Goal: Entertainment & Leisure: Browse casually

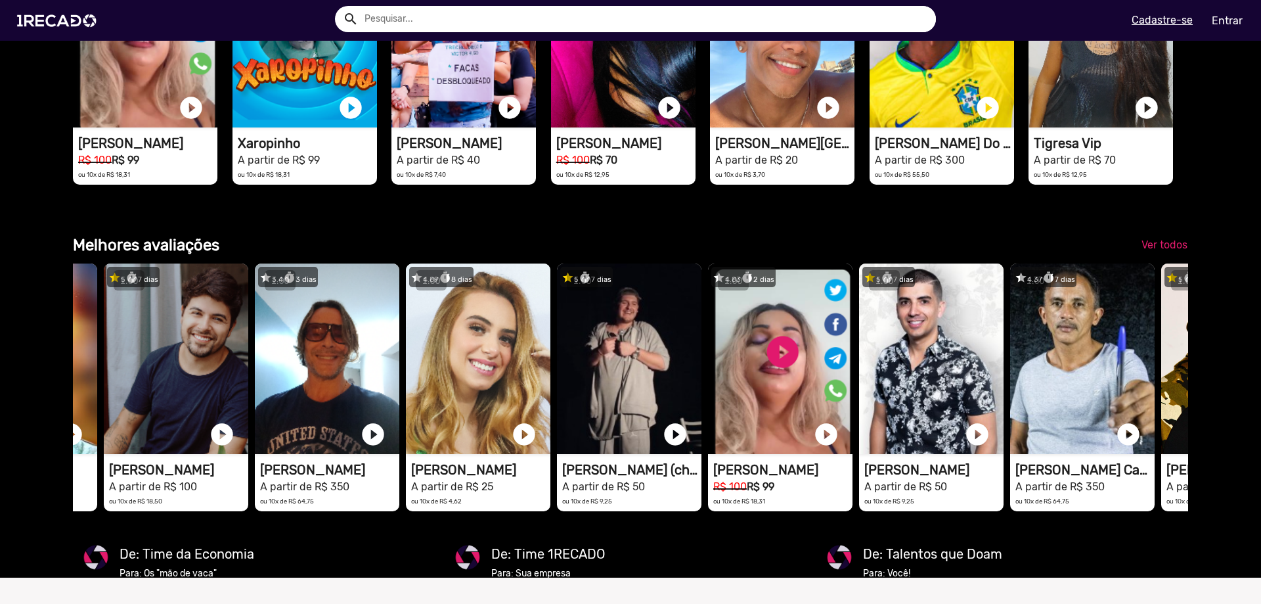
drag, startPoint x: 1125, startPoint y: 430, endPoint x: 1209, endPoint y: 240, distance: 208.2
click at [1209, 237] on div "Categorias 👥 Cover 🎗️ Doe 1Recado 😁 Memes 🎤 Cantores 🤣 Comediantes 🤠 Sertanejo …" at bounding box center [630, 192] width 1261 height 2865
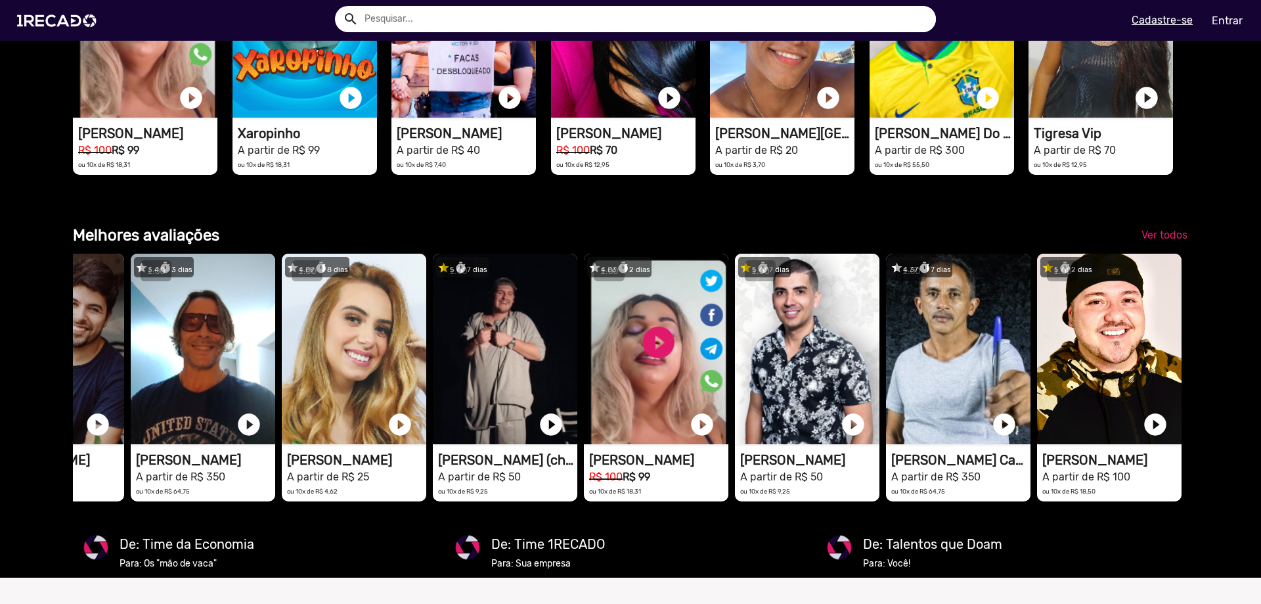
scroll to position [1878, 0]
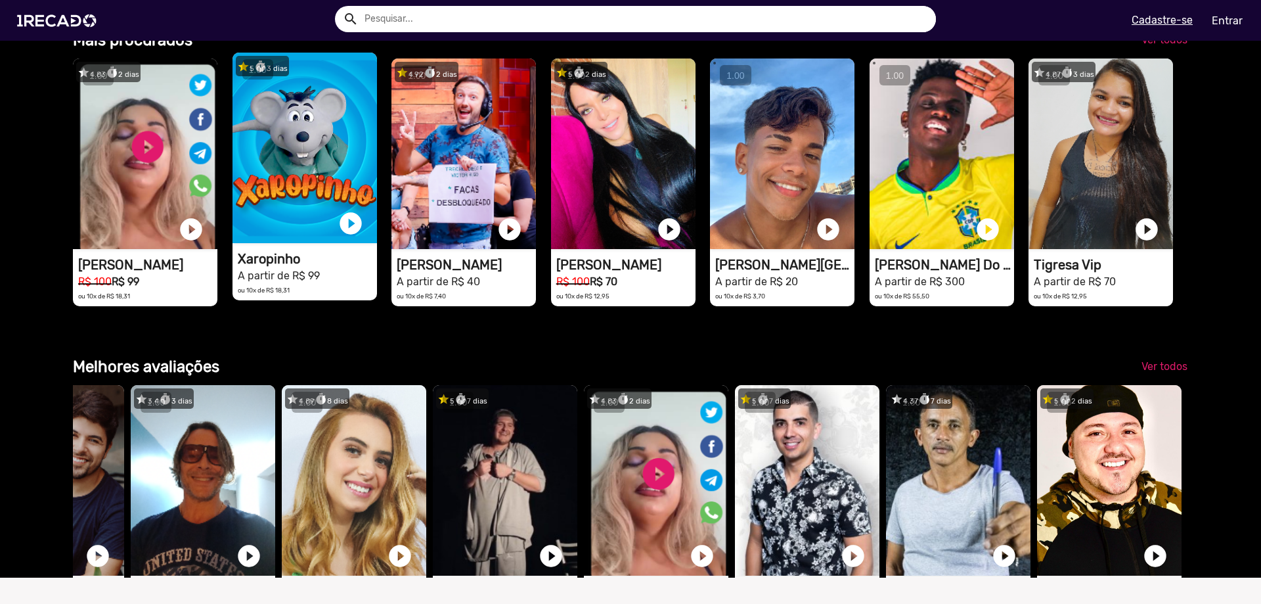
click at [328, 183] on video "1RECADO vídeos dedicados para fãs e empresas" at bounding box center [305, 148] width 145 height 191
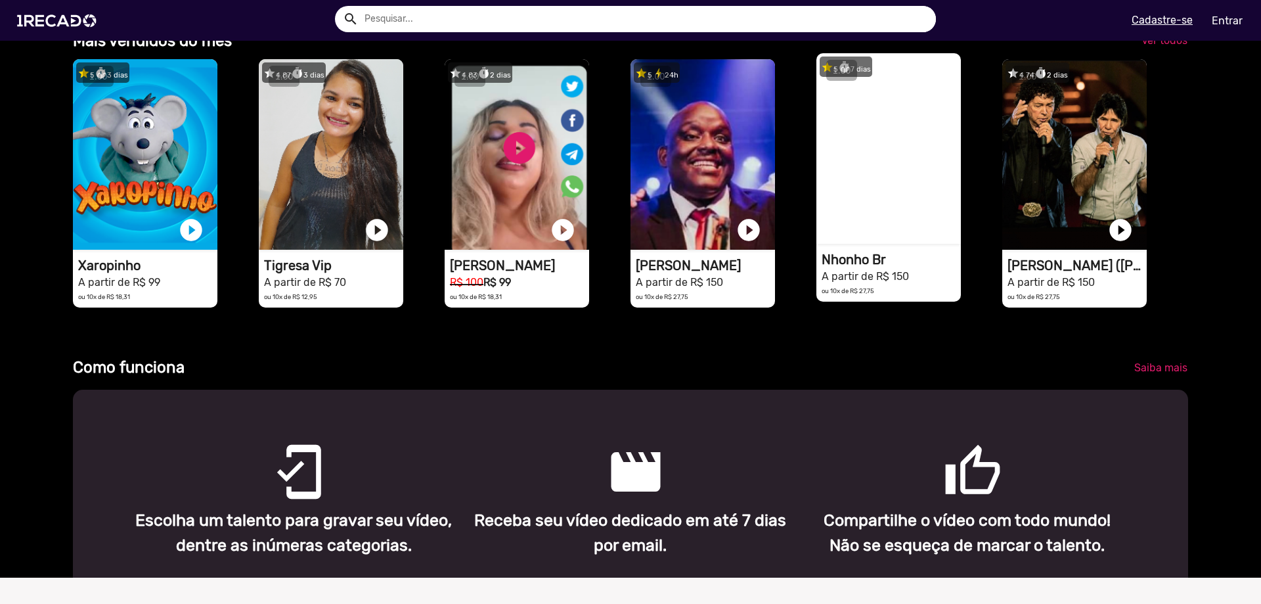
scroll to position [328, 0]
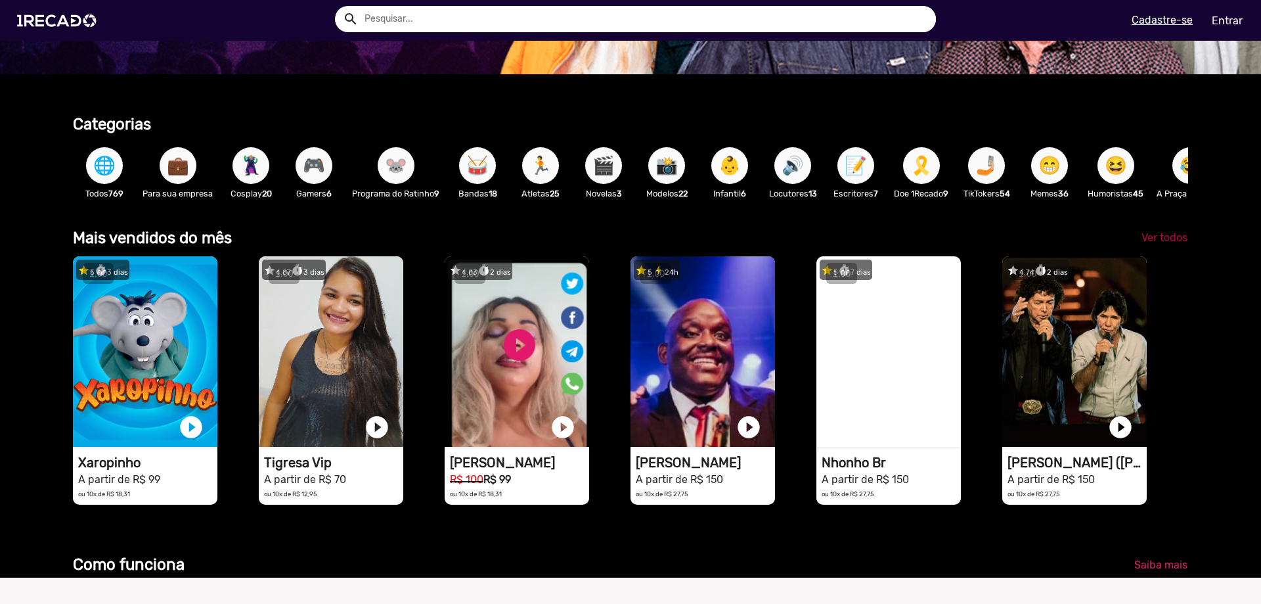
click at [1159, 244] on span "Ver todos" at bounding box center [1165, 237] width 46 height 12
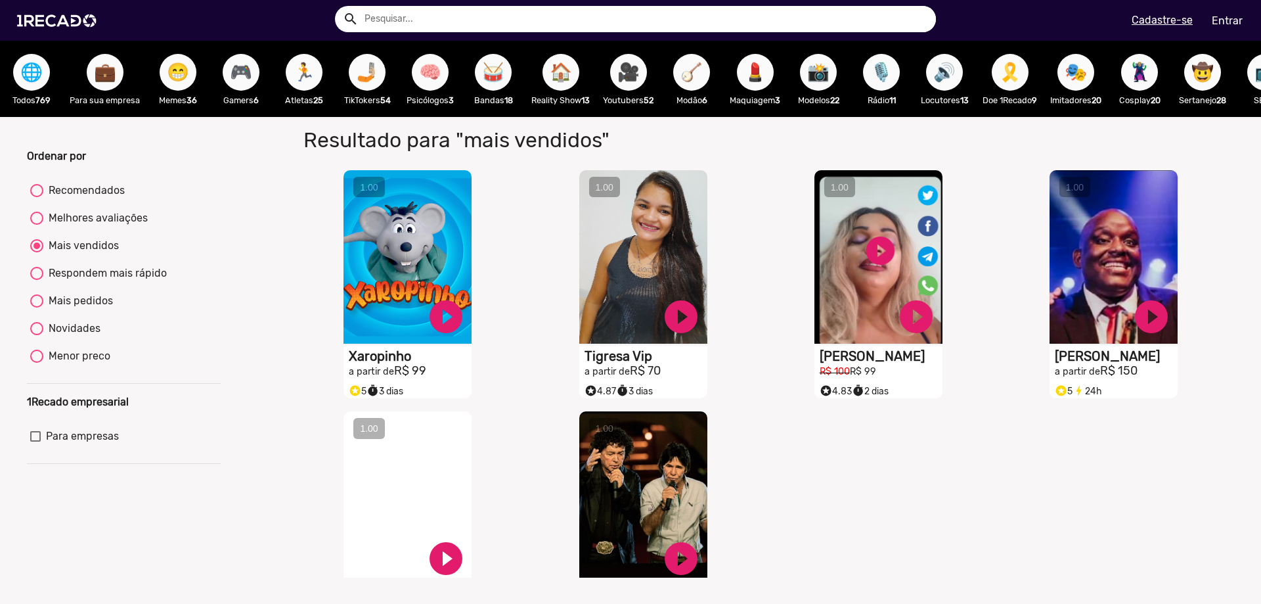
click at [78, 198] on div "Recomendados" at bounding box center [83, 191] width 81 height 16
click at [37, 198] on input "Recomendados" at bounding box center [36, 197] width 1 height 1
radio input "true"
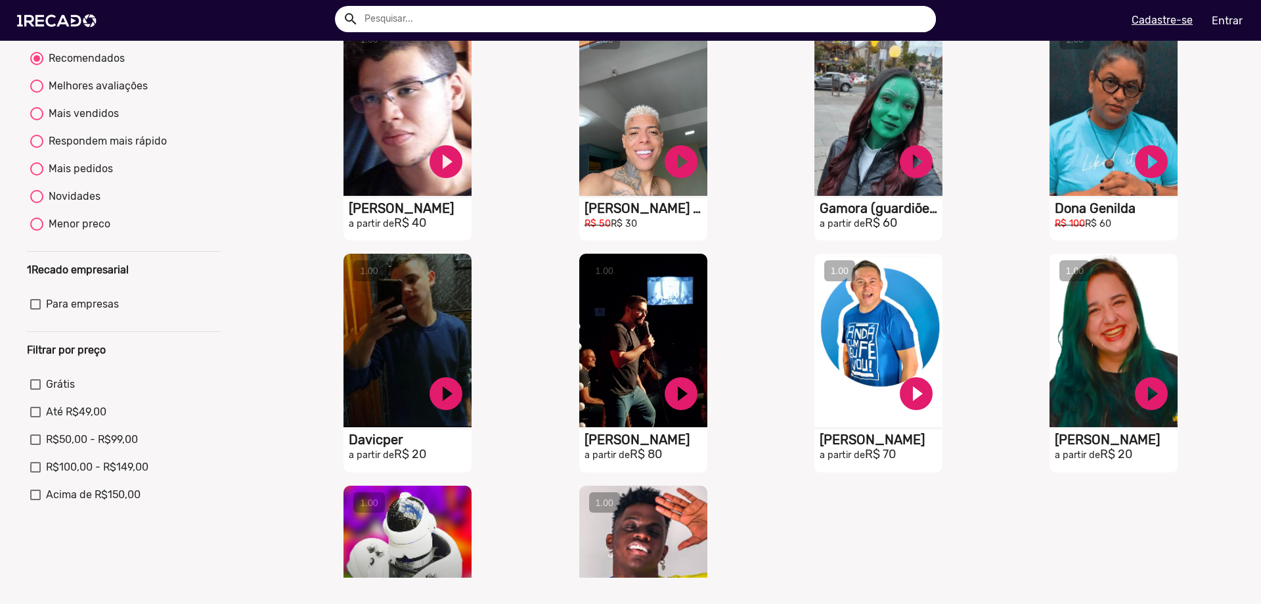
scroll to position [66, 0]
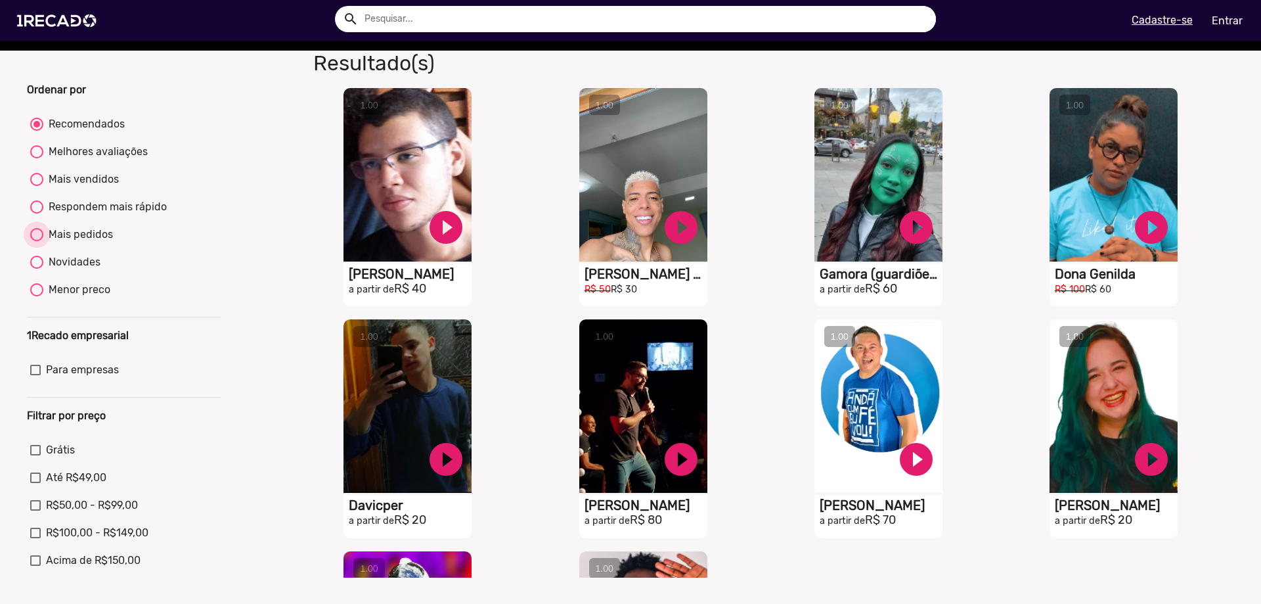
click at [35, 240] on div at bounding box center [36, 234] width 13 height 13
click at [36, 241] on input "Mais pedidos" at bounding box center [36, 241] width 1 height 1
radio input "true"
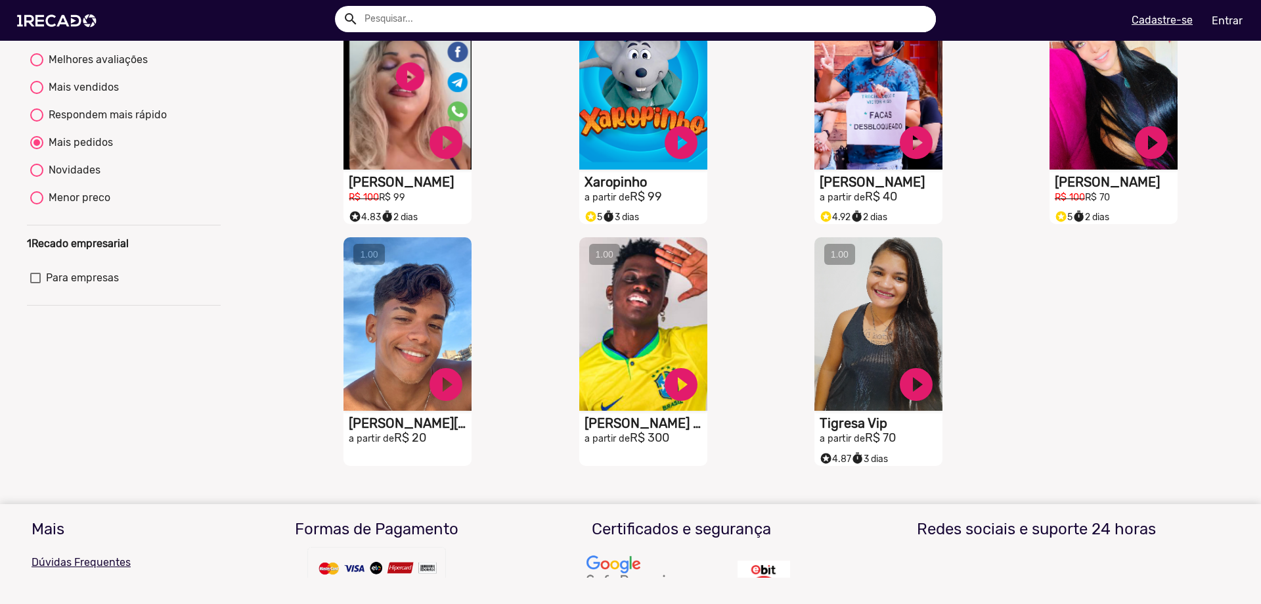
scroll to position [27, 0]
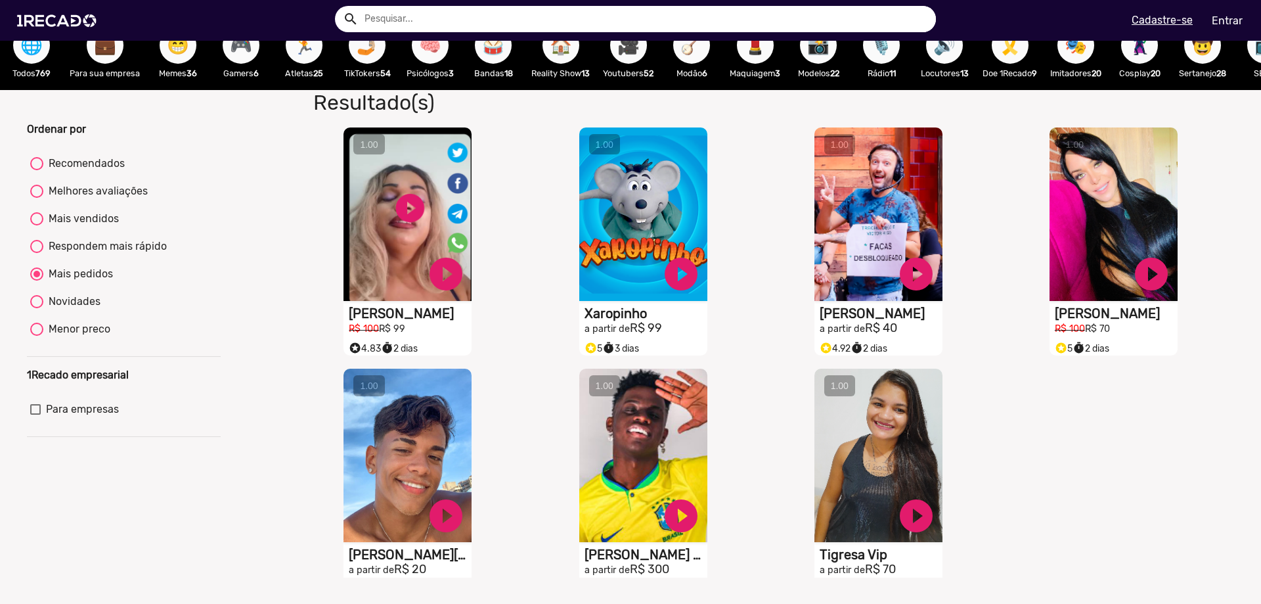
click at [34, 308] on div at bounding box center [36, 301] width 13 height 13
click at [36, 309] on input "Novidades" at bounding box center [36, 308] width 1 height 1
radio input "true"
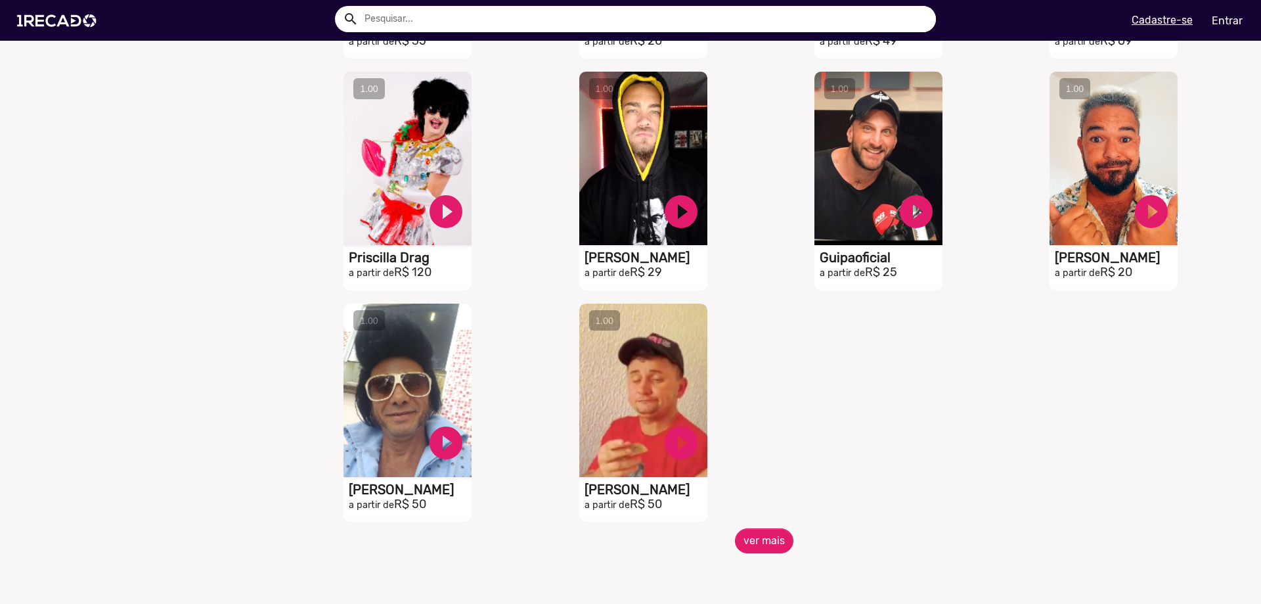
scroll to position [1669, 0]
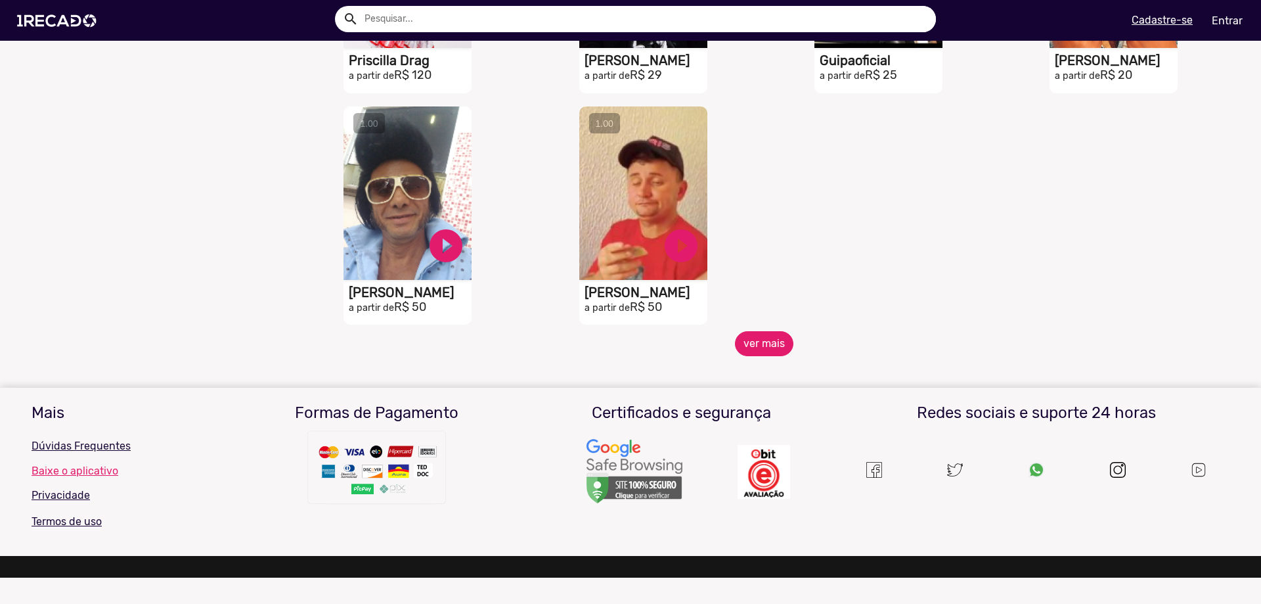
click at [755, 353] on button "ver mais" at bounding box center [764, 343] width 58 height 25
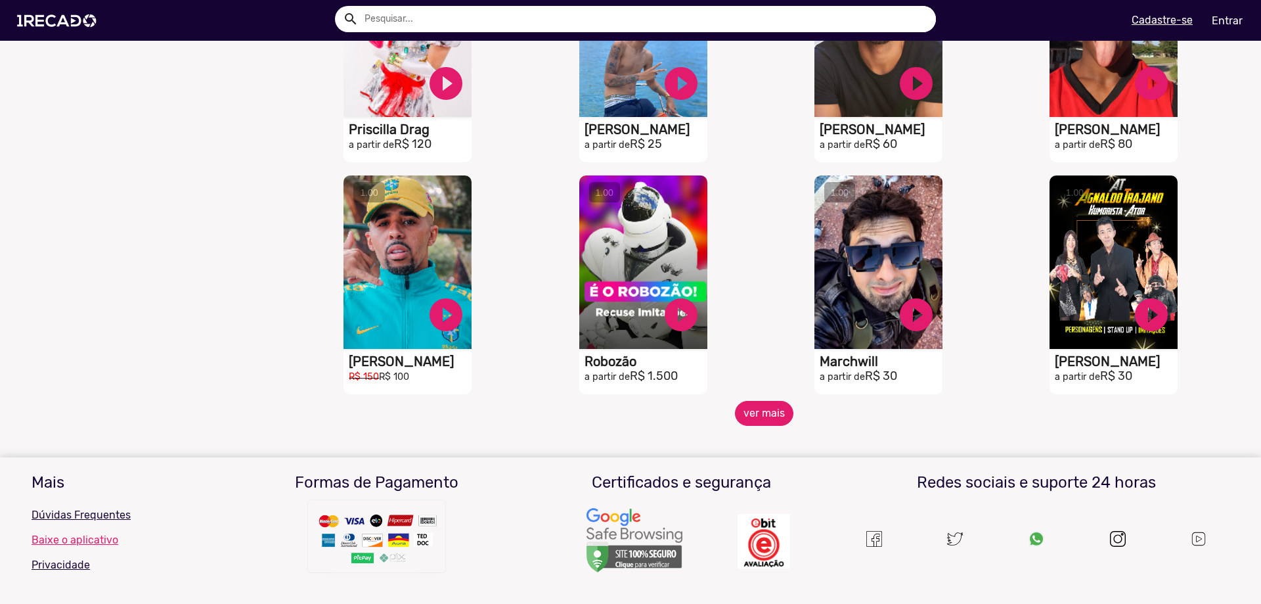
scroll to position [2129, 0]
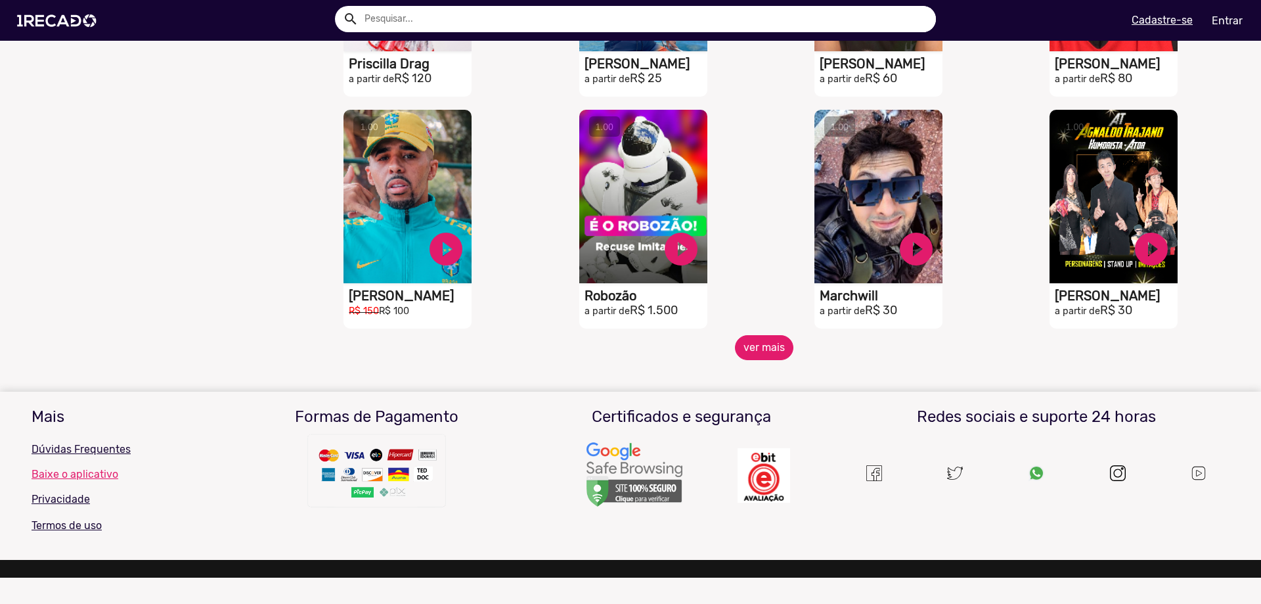
click at [767, 355] on button "ver mais" at bounding box center [764, 347] width 58 height 25
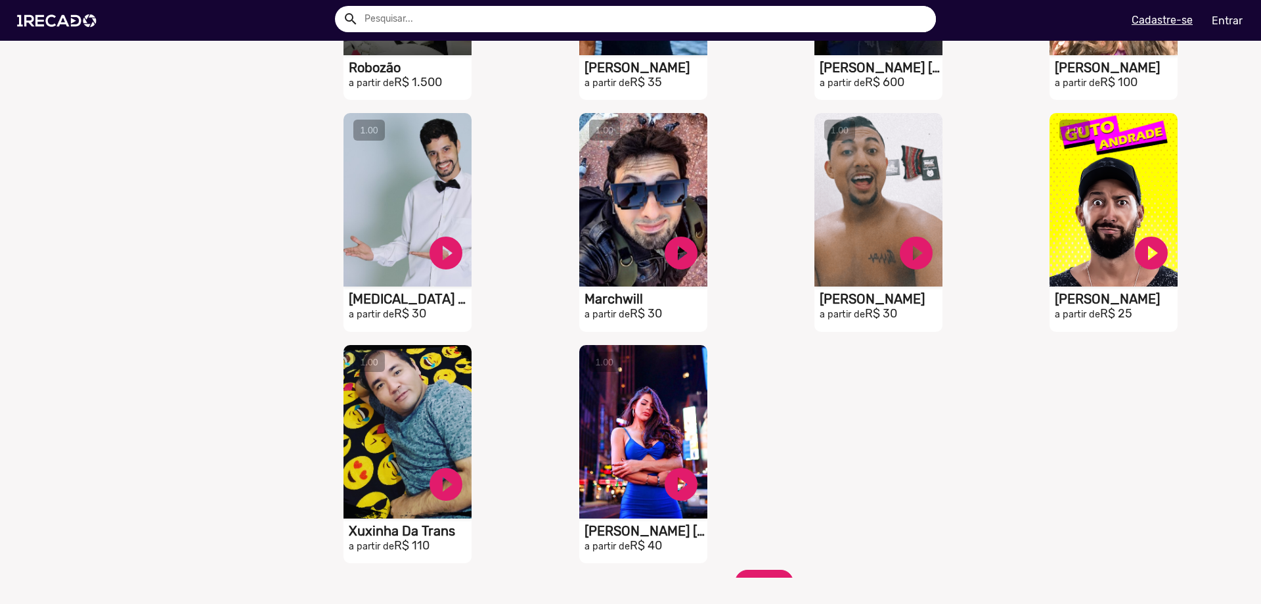
scroll to position [2786, 0]
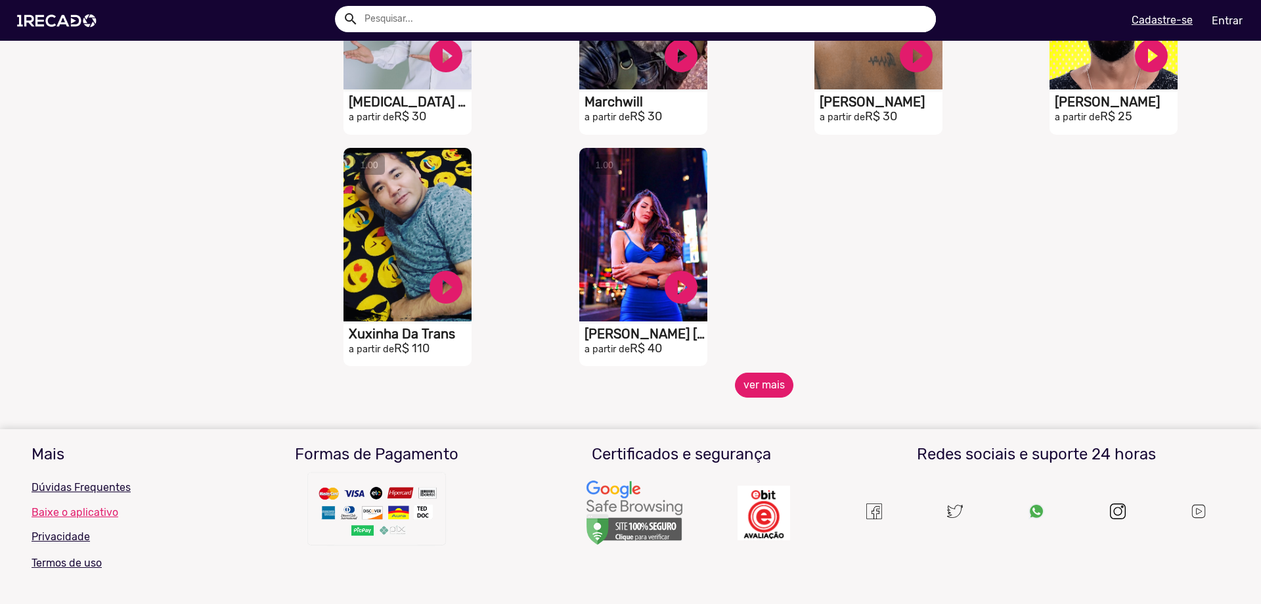
click at [762, 395] on button "ver mais" at bounding box center [764, 384] width 58 height 25
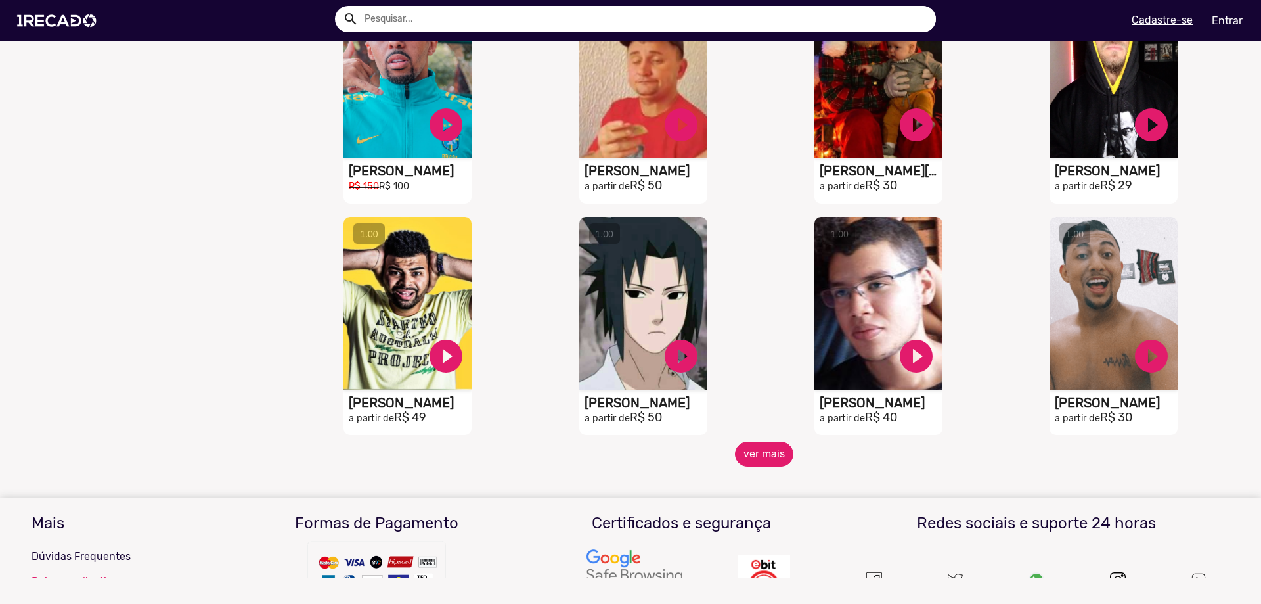
scroll to position [3246, 0]
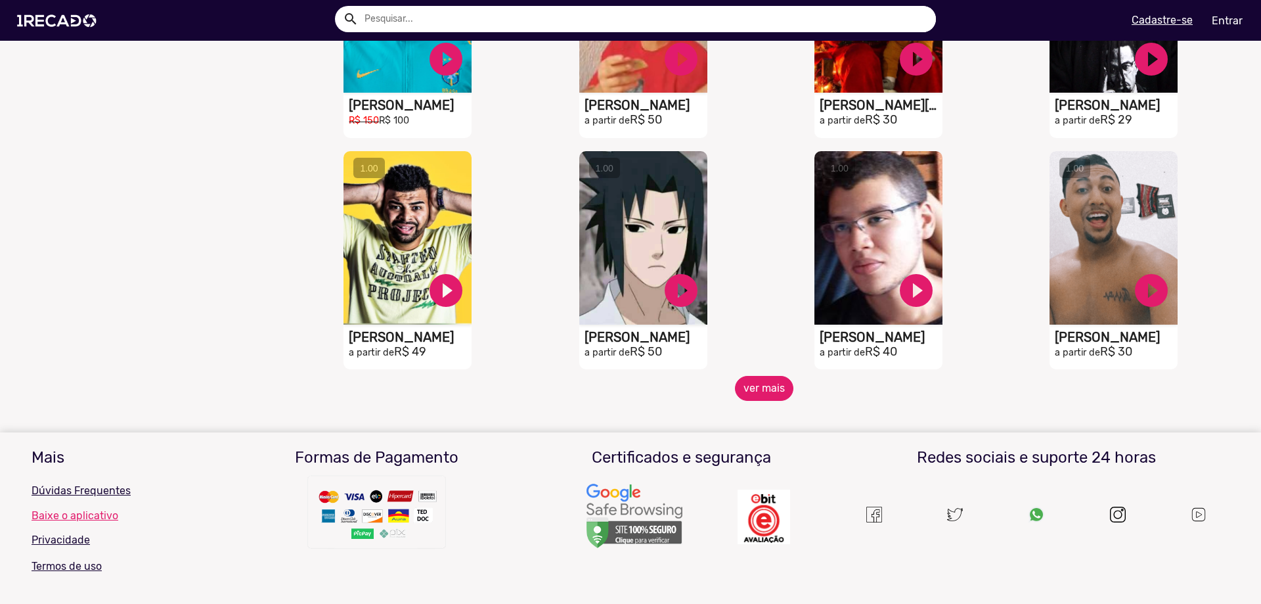
click at [763, 397] on button "ver mais" at bounding box center [764, 388] width 58 height 25
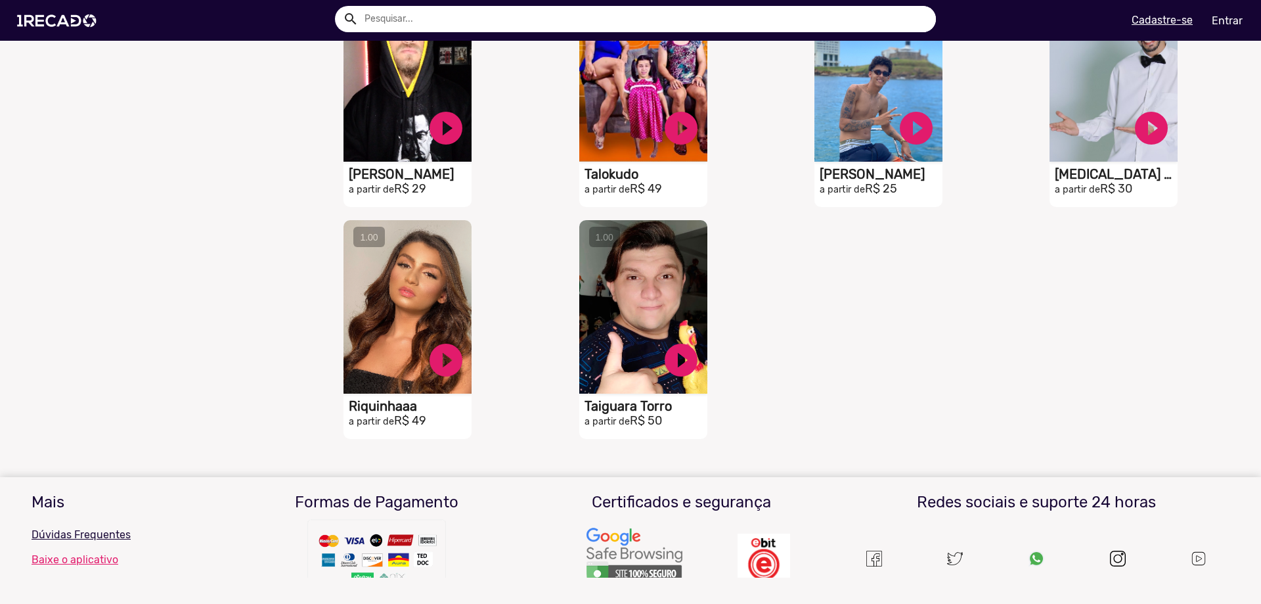
scroll to position [3443, 0]
